Goal: Information Seeking & Learning: Learn about a topic

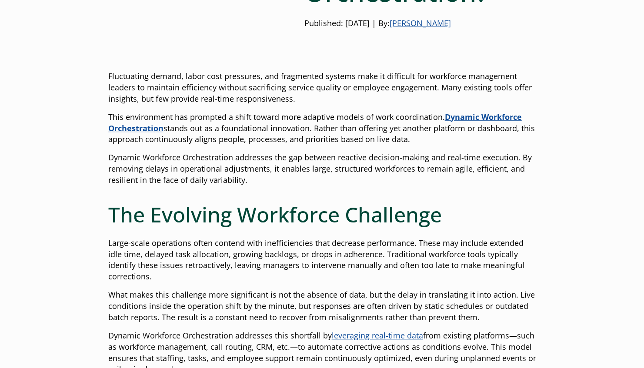
scroll to position [190, 0]
click at [475, 118] on strong "Dynamic Workforce Orchestration" at bounding box center [315, 123] width 414 height 22
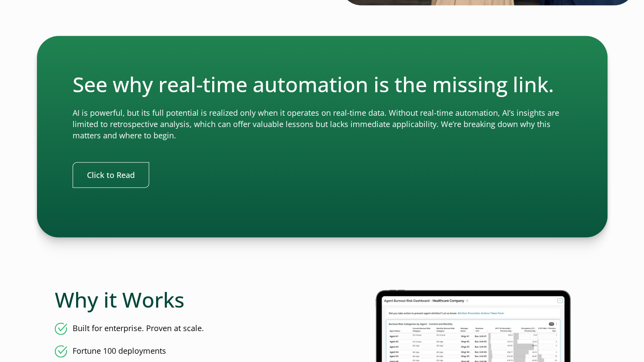
scroll to position [1139, 0]
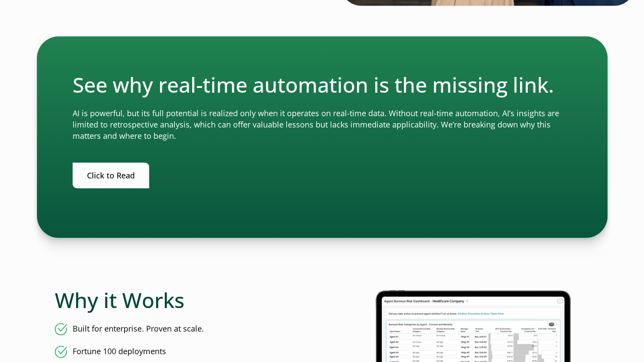
click at [136, 182] on link "Click to Read" at bounding box center [111, 176] width 77 height 26
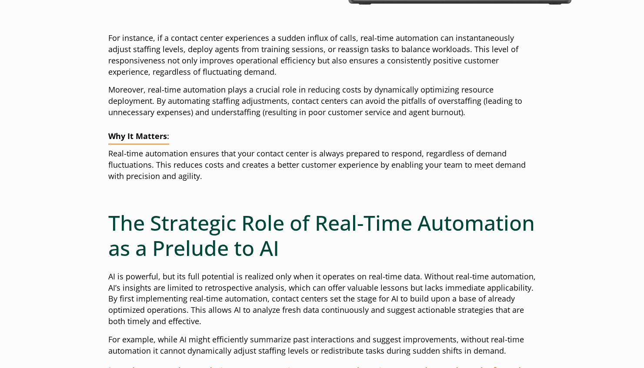
scroll to position [1046, 0]
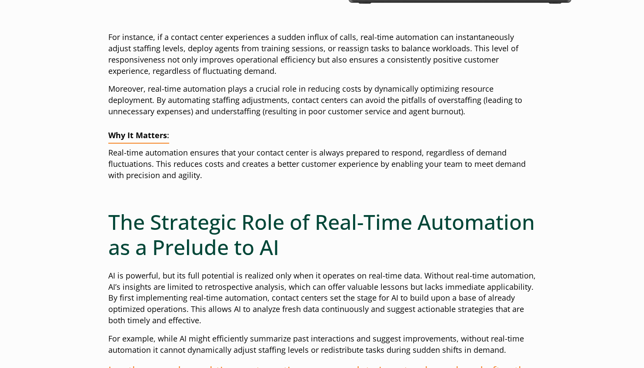
click at [136, 188] on div at bounding box center [322, 199] width 428 height 22
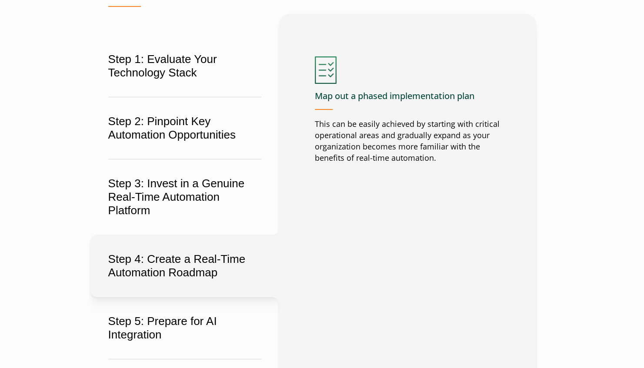
scroll to position [1674, 0]
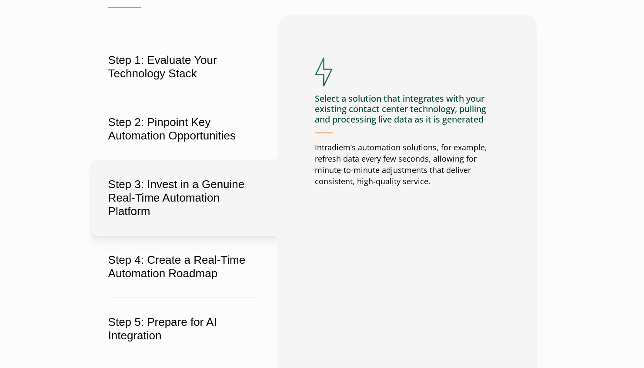
click at [177, 170] on button "Step 3: Invest in a Genuine Real-Time Automation Platform" at bounding box center [184, 198] width 189 height 76
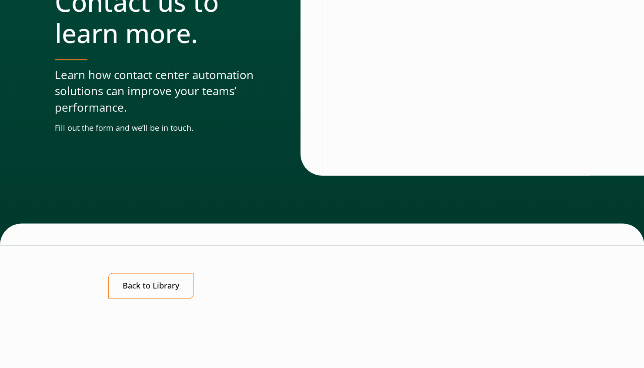
scroll to position [2690, 0]
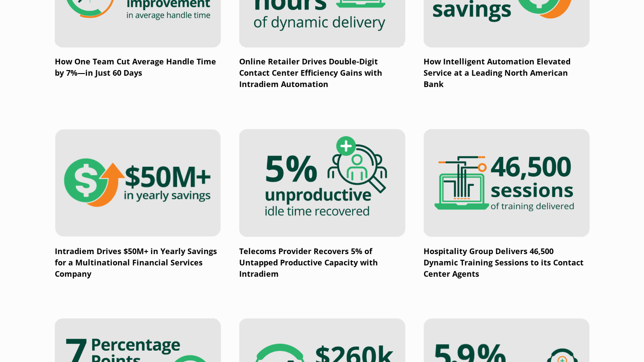
scroll to position [752, 0]
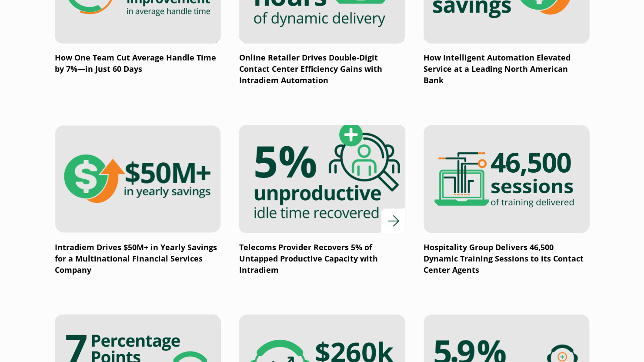
click at [321, 255] on p "Telecoms Provider Recovers 5% of Untapped Productive Capacity with Intradiem" at bounding box center [322, 258] width 166 height 34
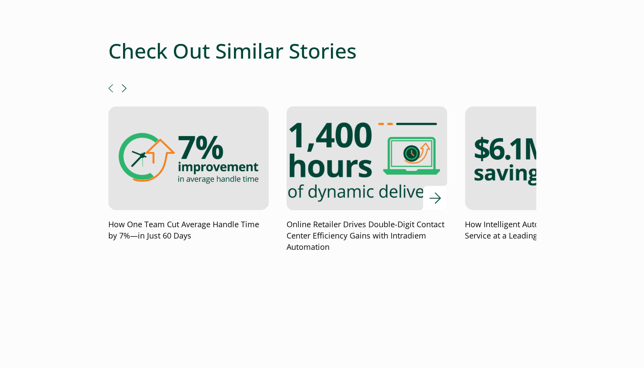
scroll to position [1561, 0]
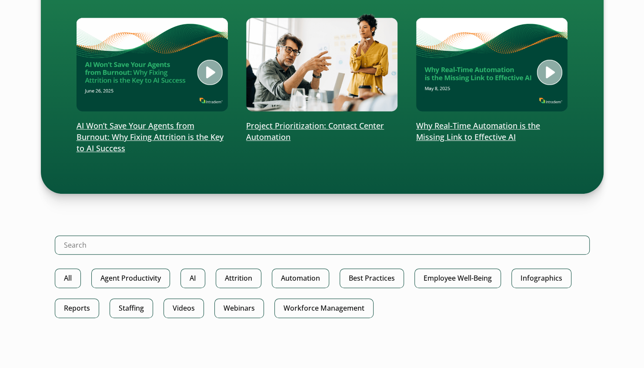
scroll to position [263, 0]
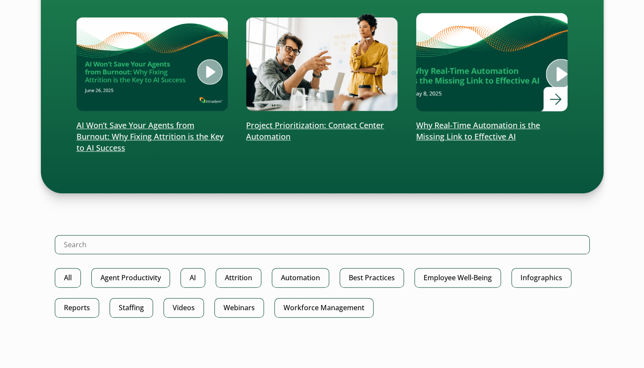
click at [554, 65] on img at bounding box center [492, 62] width 182 height 118
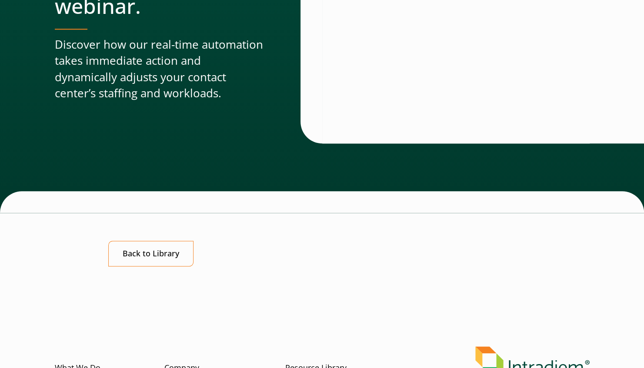
scroll to position [628, 0]
